Goal: Transaction & Acquisition: Purchase product/service

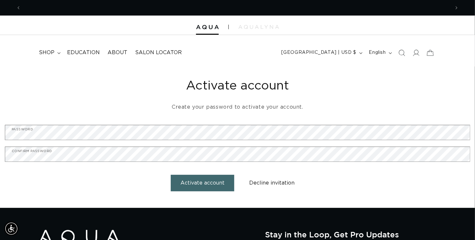
scroll to position [0, 429]
click at [215, 180] on button "Activate account" at bounding box center [202, 182] width 63 height 17
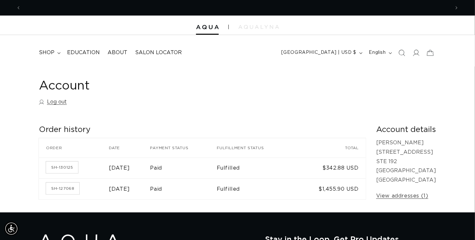
scroll to position [0, 429]
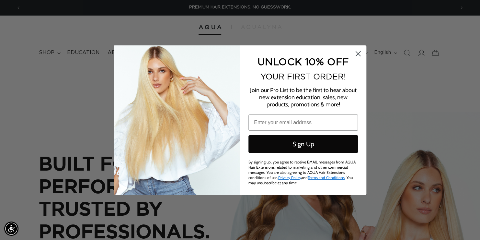
click at [355, 52] on circle "Close dialog" at bounding box center [357, 53] width 11 height 11
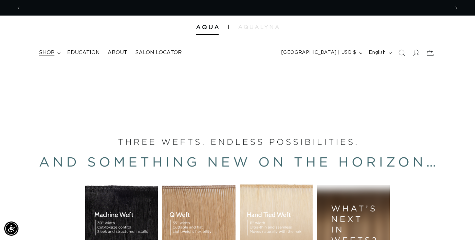
click at [53, 50] on span "shop" at bounding box center [47, 52] width 16 height 7
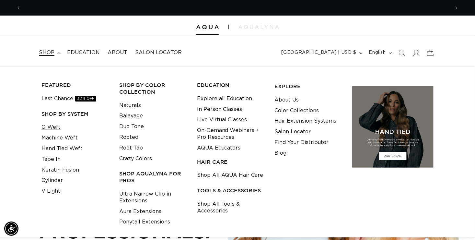
click at [53, 127] on link "Q Weft" at bounding box center [50, 127] width 19 height 11
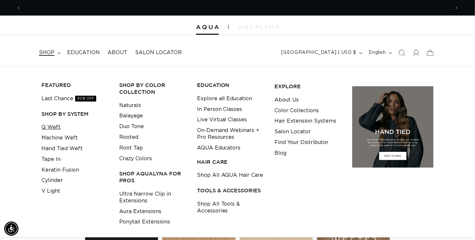
scroll to position [0, 429]
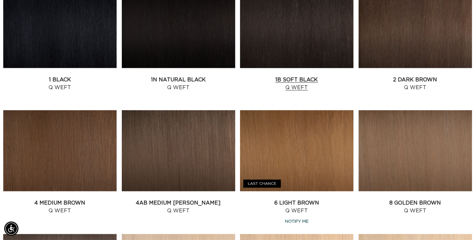
scroll to position [0, 429]
click at [297, 80] on link "1B Soft Black Q Weft" at bounding box center [296, 84] width 113 height 16
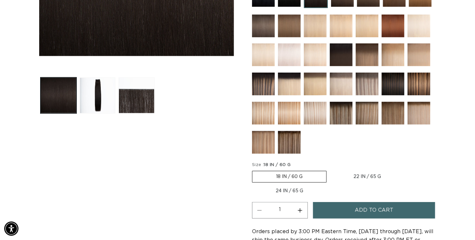
scroll to position [220, 0]
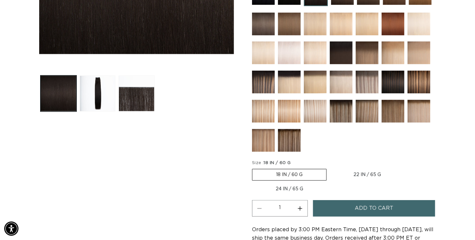
click at [363, 171] on label "22 IN / 65 G Variant sold out or unavailable" at bounding box center [367, 174] width 75 height 11
click at [330, 168] on input "22 IN / 65 G Variant sold out or unavailable" at bounding box center [330, 167] width 0 height 0
radio input "true"
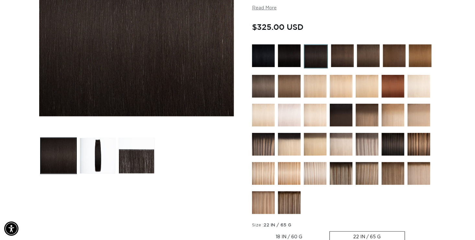
scroll to position [0, 857]
click at [289, 233] on label "18 IN / 60 G Variant sold out or unavailable" at bounding box center [289, 236] width 74 height 11
click at [254, 230] on input "18 IN / 60 G Variant sold out or unavailable" at bounding box center [253, 229] width 0 height 0
radio input "true"
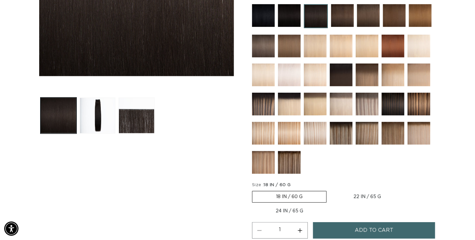
scroll to position [0, 429]
click at [296, 207] on label "24 IN / 65 G Variant sold out or unavailable" at bounding box center [289, 210] width 75 height 11
click at [408, 190] on input "24 IN / 65 G Variant sold out or unavailable" at bounding box center [408, 189] width 0 height 0
radio input "true"
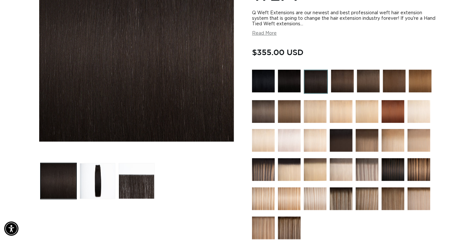
scroll to position [0, 857]
